Goal: Navigation & Orientation: Find specific page/section

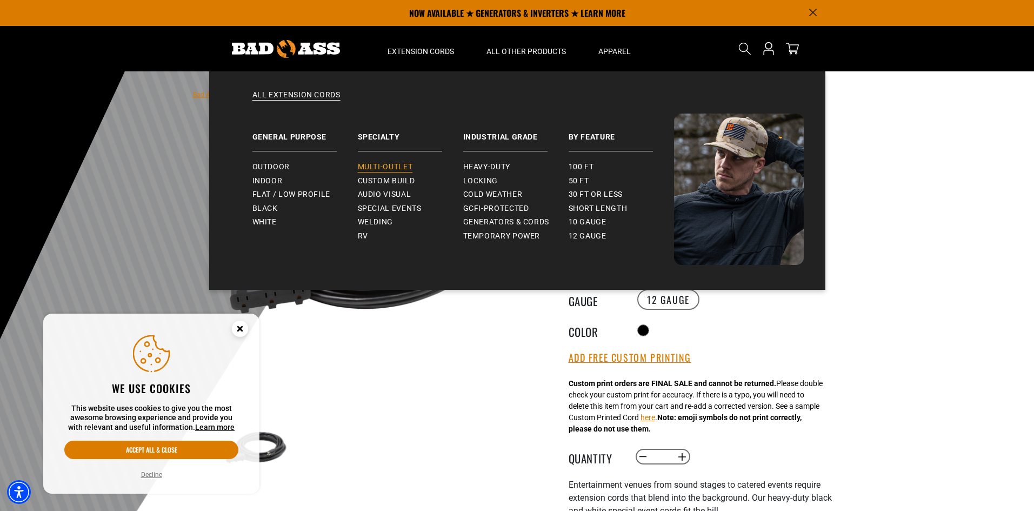
click at [395, 165] on span "Multi-Outlet" at bounding box center [385, 167] width 55 height 10
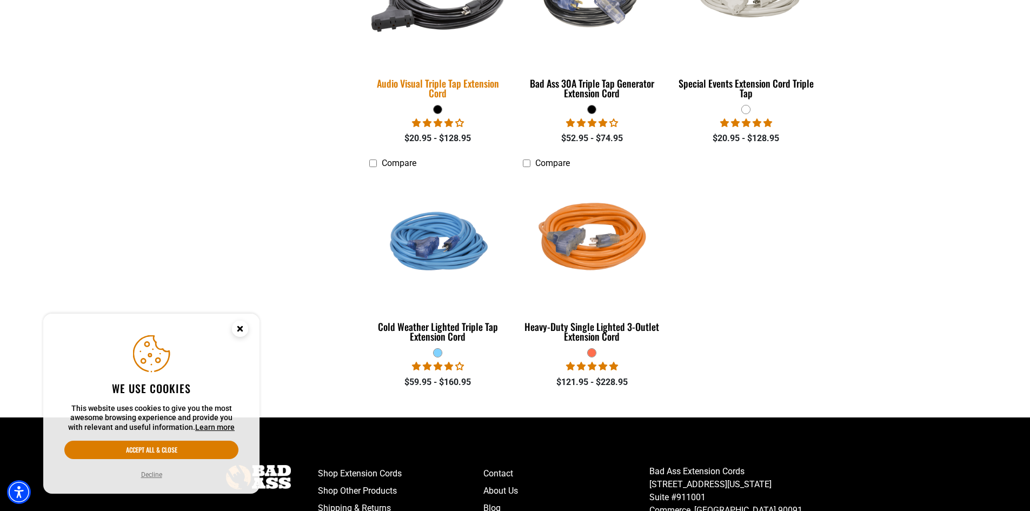
scroll to position [919, 0]
